Goal: Navigation & Orientation: Find specific page/section

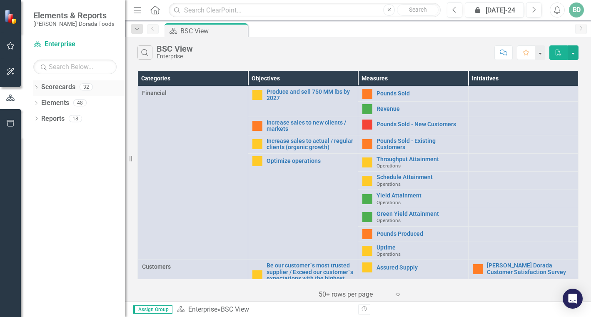
click at [38, 87] on icon "Dropdown" at bounding box center [36, 88] width 6 height 5
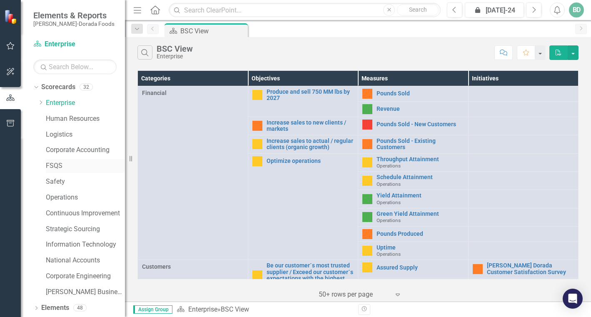
click at [53, 164] on link "FSQS" at bounding box center [85, 166] width 79 height 10
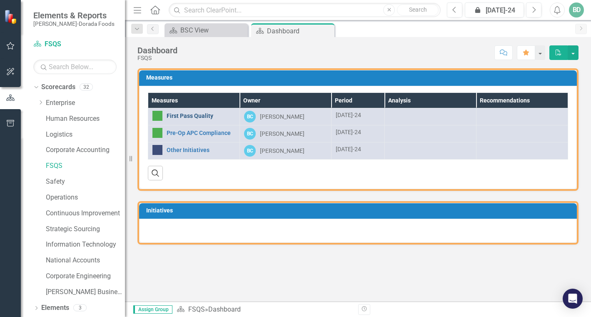
click at [187, 114] on link "First Pass Quality" at bounding box center [200, 116] width 69 height 6
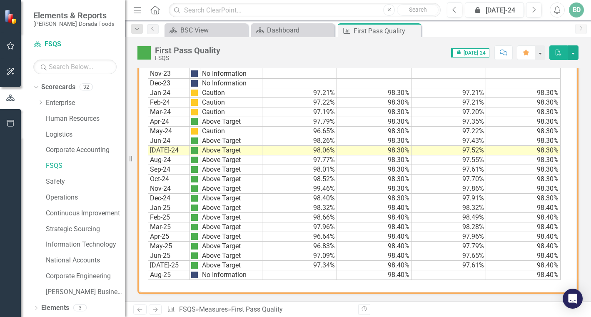
scroll to position [688, 0]
click at [291, 30] on div "Dashboard" at bounding box center [294, 30] width 55 height 10
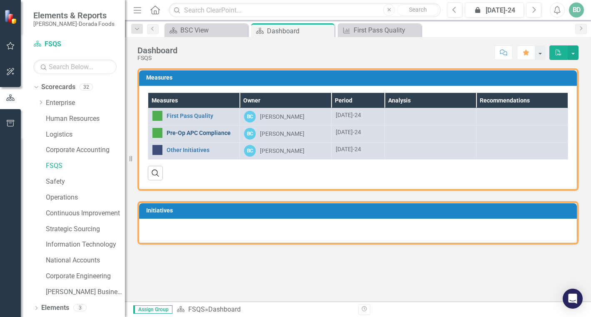
click at [170, 130] on link "Pre-Op APC Compliance" at bounding box center [200, 133] width 69 height 6
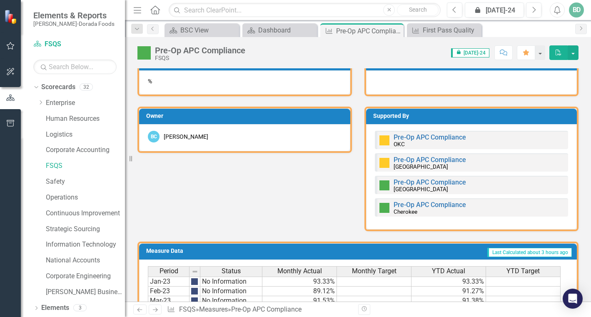
scroll to position [350, 0]
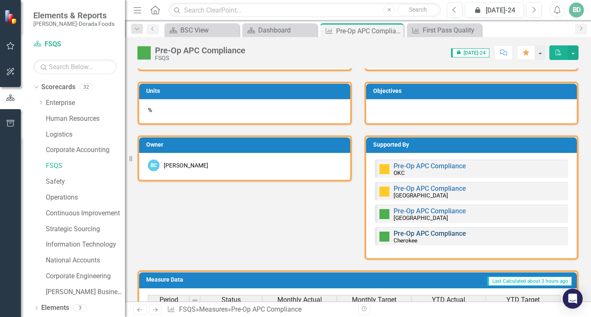
click at [422, 233] on link "Pre-Op APC Compliance" at bounding box center [429, 233] width 72 height 8
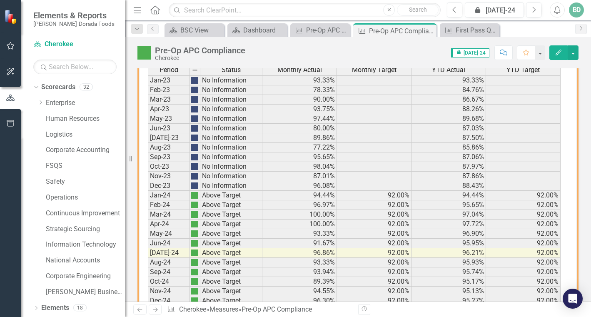
scroll to position [604, 0]
